Goal: Transaction & Acquisition: Book appointment/travel/reservation

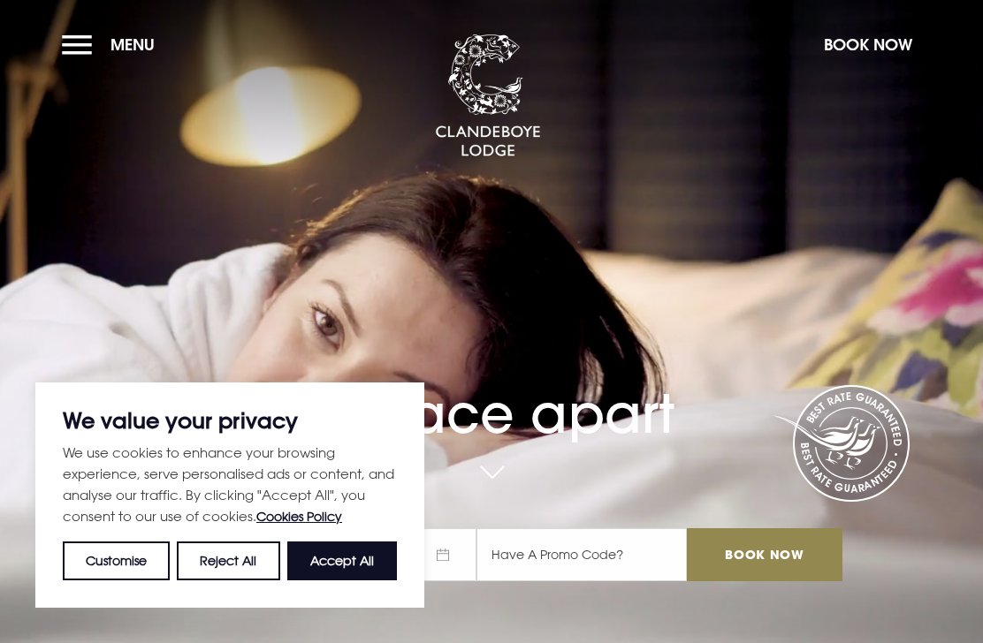
click at [342, 569] on button "Accept All" at bounding box center [342, 561] width 110 height 39
checkbox input "true"
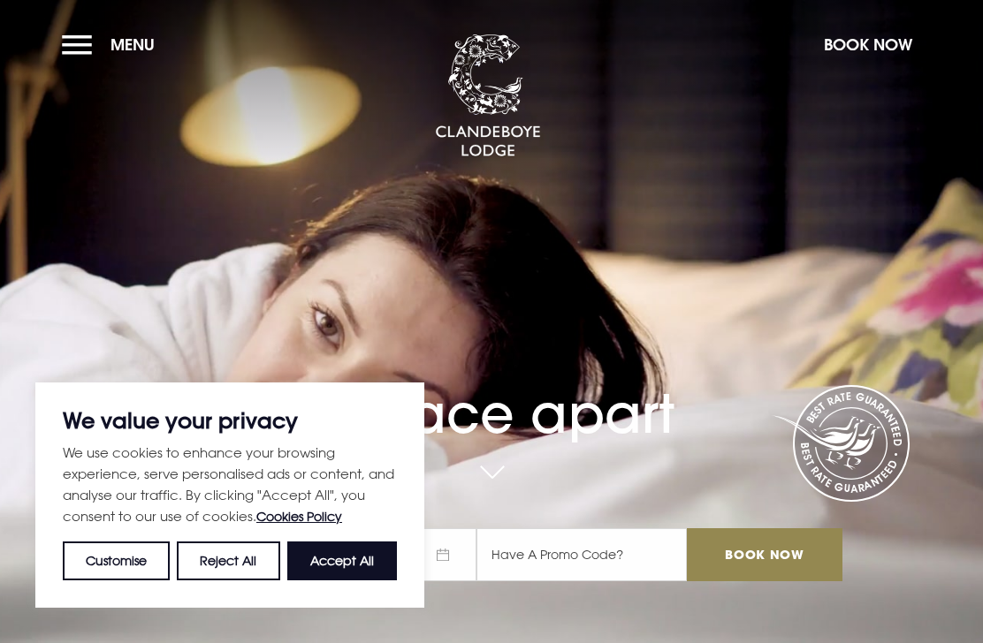
checkbox input "true"
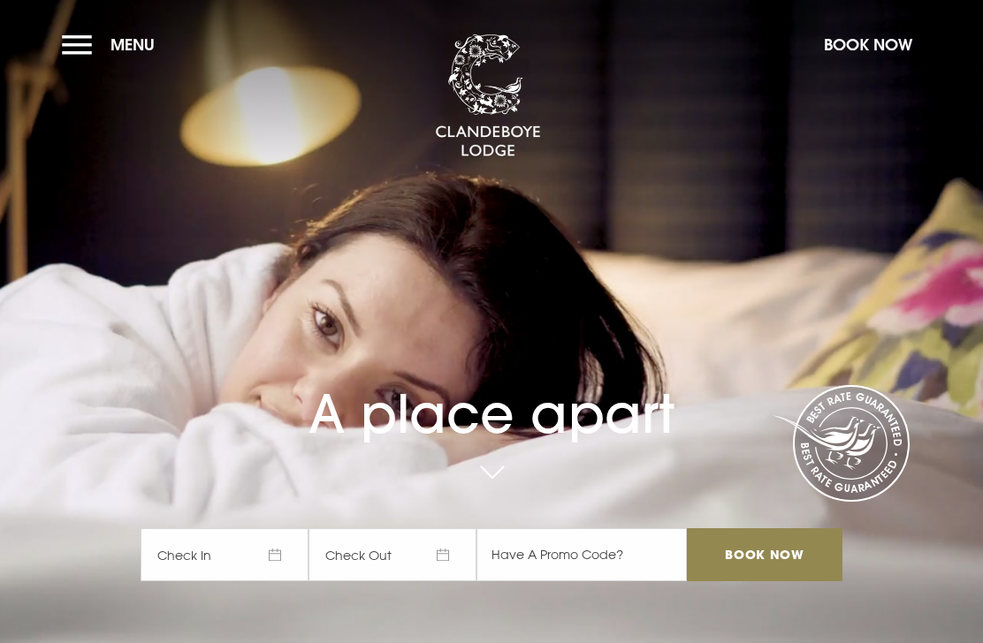
click at [284, 557] on span "Check In" at bounding box center [225, 554] width 168 height 53
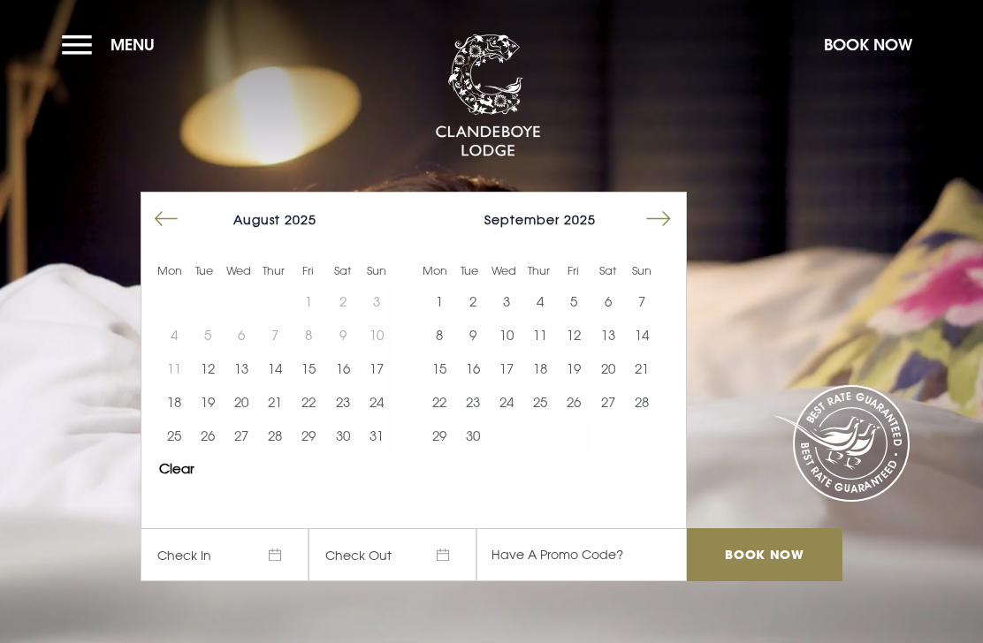
click at [665, 217] on button "Move forward to switch to the next month." at bounding box center [659, 219] width 34 height 34
click at [563, 308] on button "3" at bounding box center [574, 302] width 34 height 34
click at [600, 308] on button "4" at bounding box center [608, 302] width 34 height 34
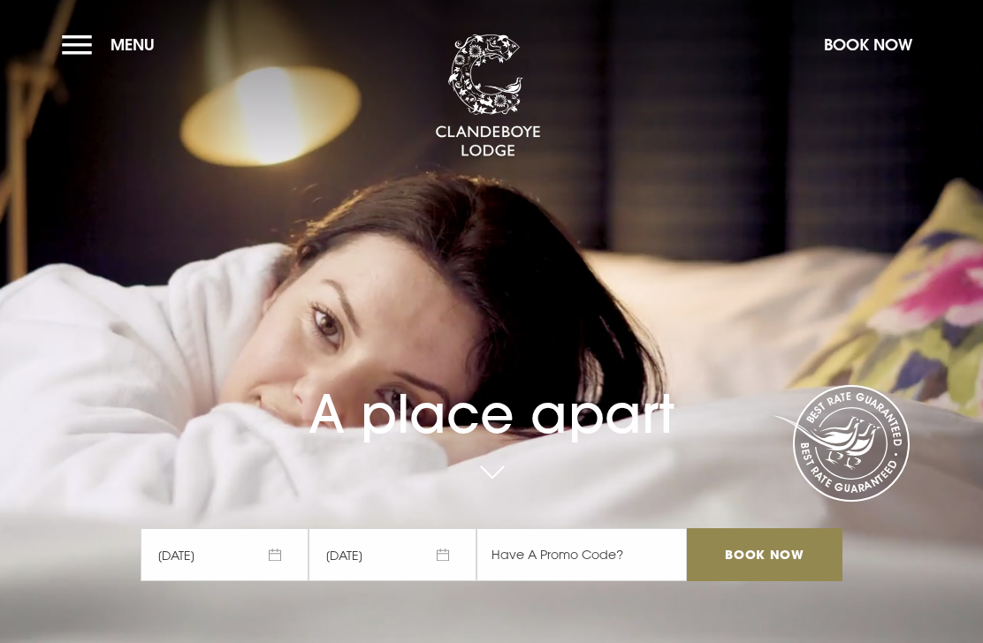
click at [755, 552] on input "Book Now" at bounding box center [765, 554] width 156 height 53
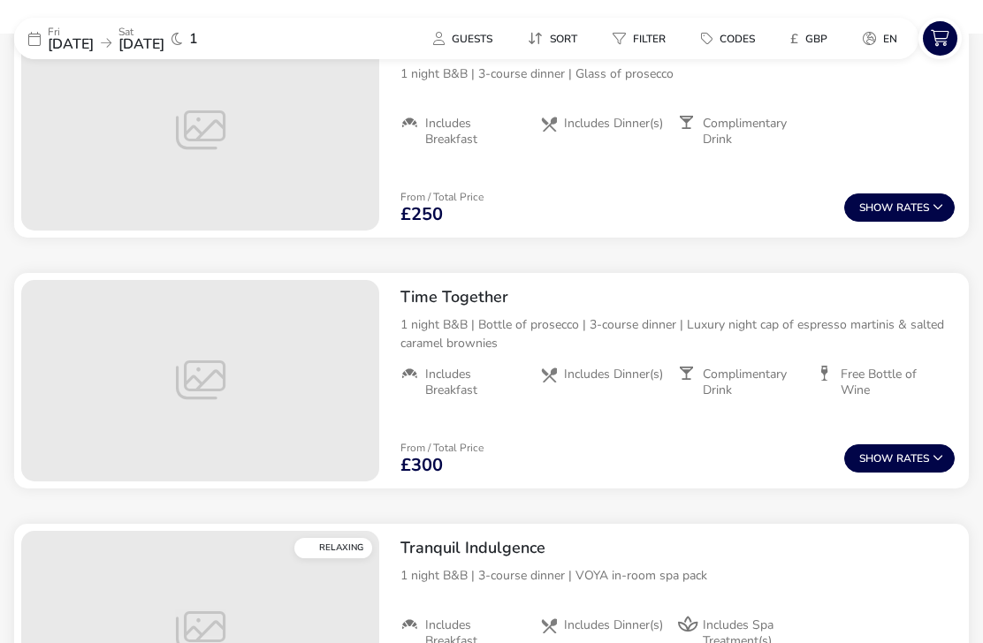
scroll to position [710, 0]
